Goal: Check status

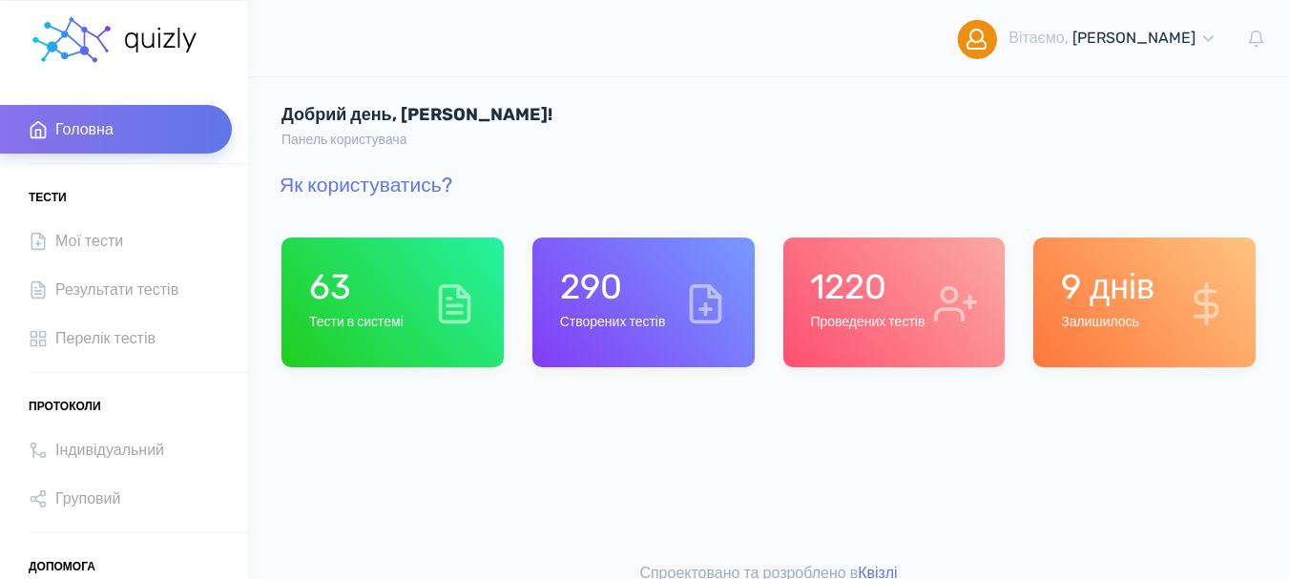
click at [869, 327] on h6 "Проведених тестів" at bounding box center [867, 323] width 115 height 16
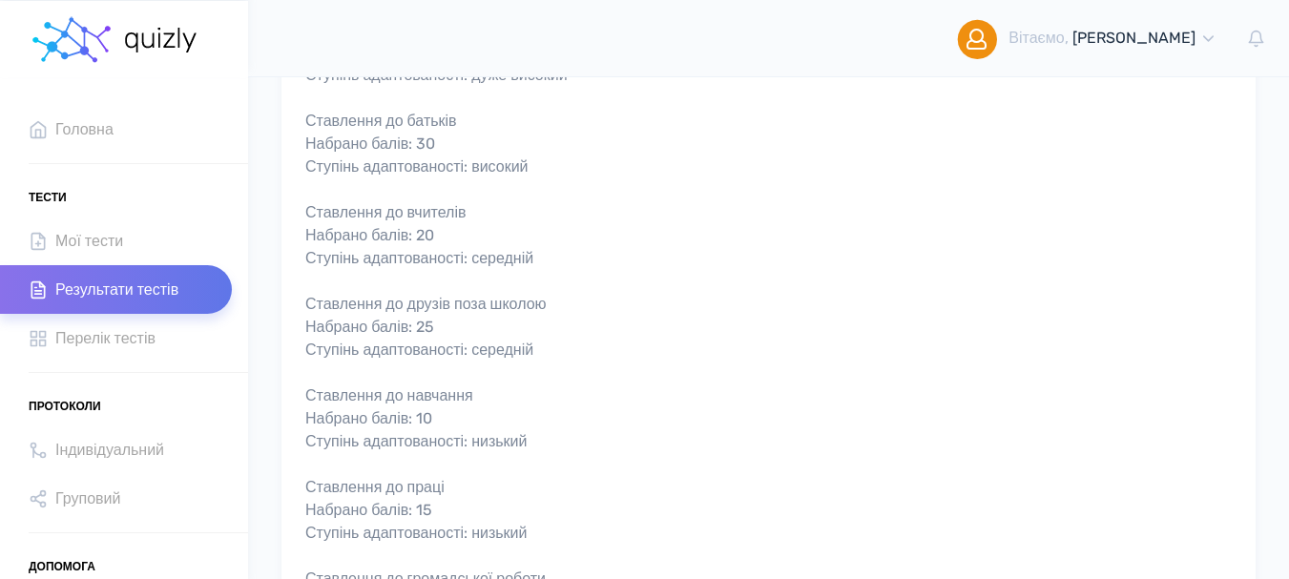
scroll to position [910, 0]
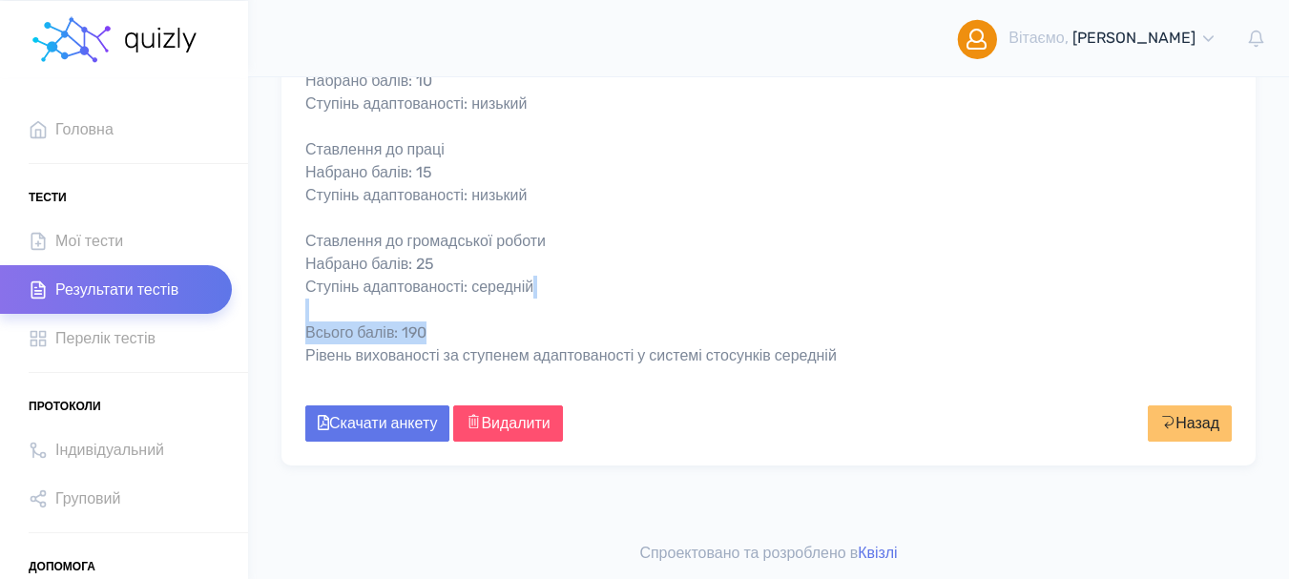
drag, startPoint x: 450, startPoint y: 335, endPoint x: 443, endPoint y: 311, distance: 25.0
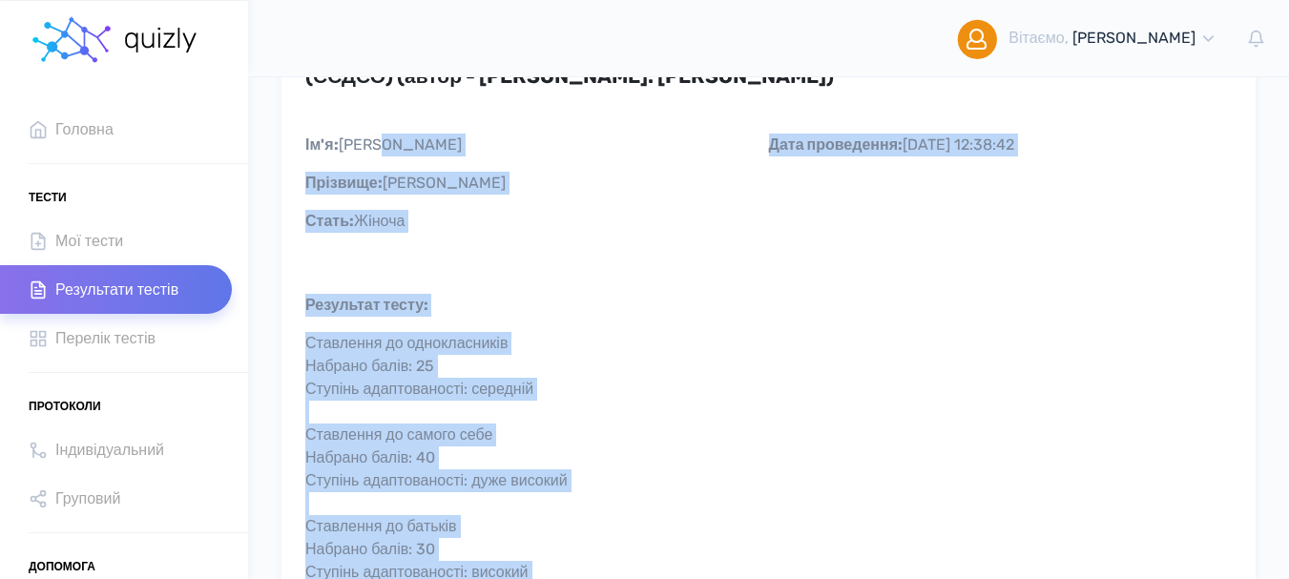
scroll to position [52, 0]
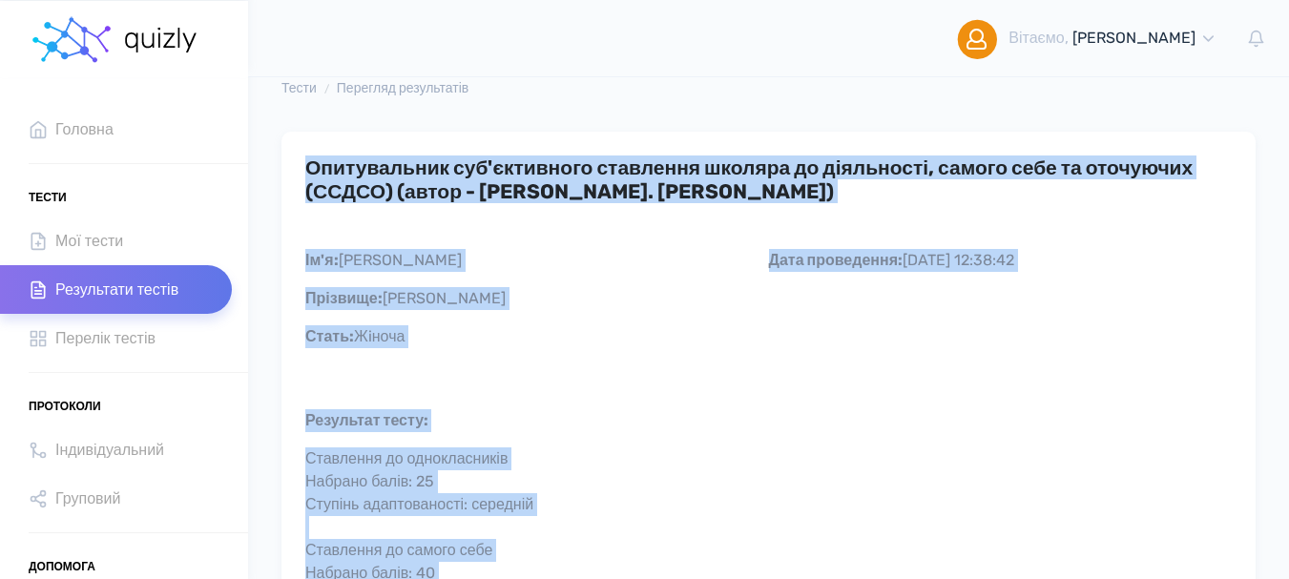
drag, startPoint x: 470, startPoint y: 328, endPoint x: 309, endPoint y: 177, distance: 221.4
